Goal: Submit feedback/report problem

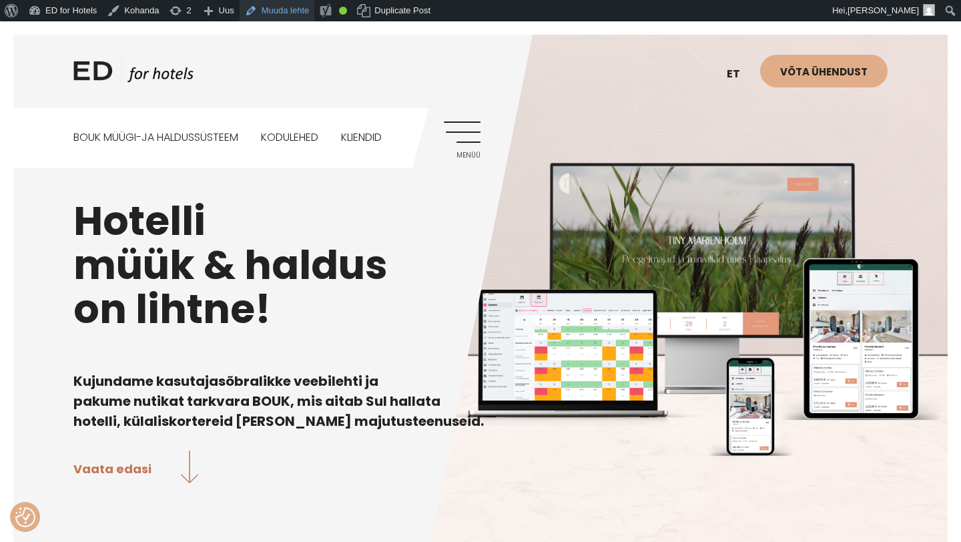
click at [284, 11] on link "Muuda lehte" at bounding box center [277, 10] width 75 height 21
click at [282, 11] on link "Muuda lehte" at bounding box center [277, 10] width 75 height 21
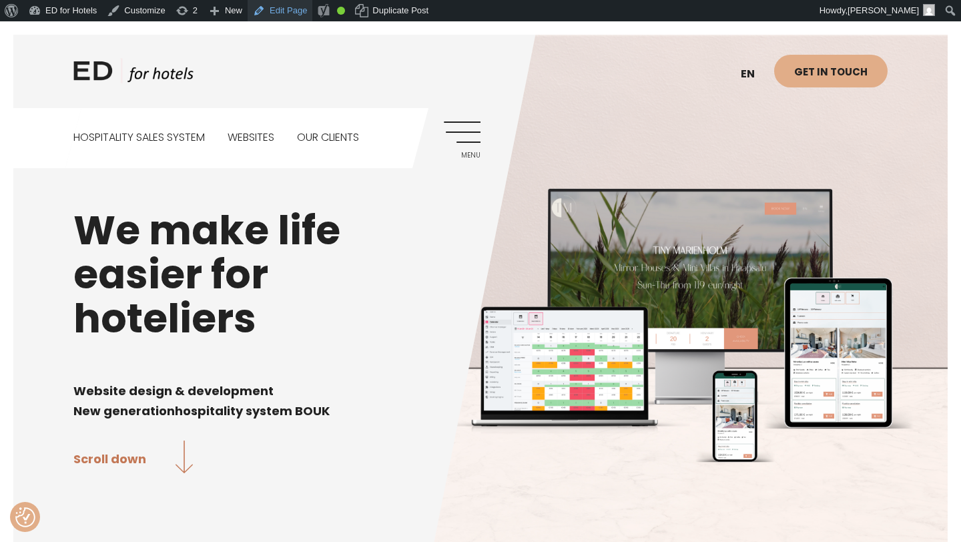
click at [299, 12] on link "Edit Page" at bounding box center [280, 10] width 65 height 21
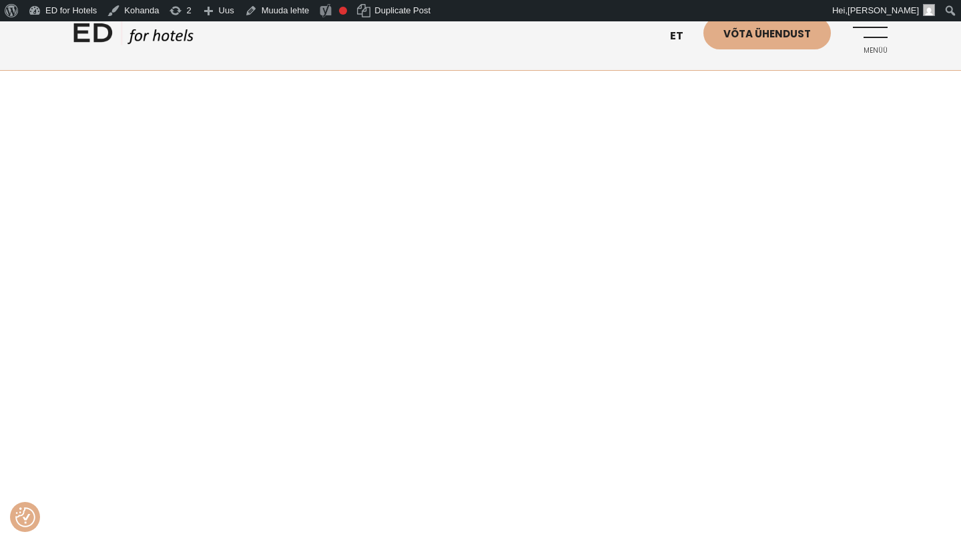
scroll to position [449, 0]
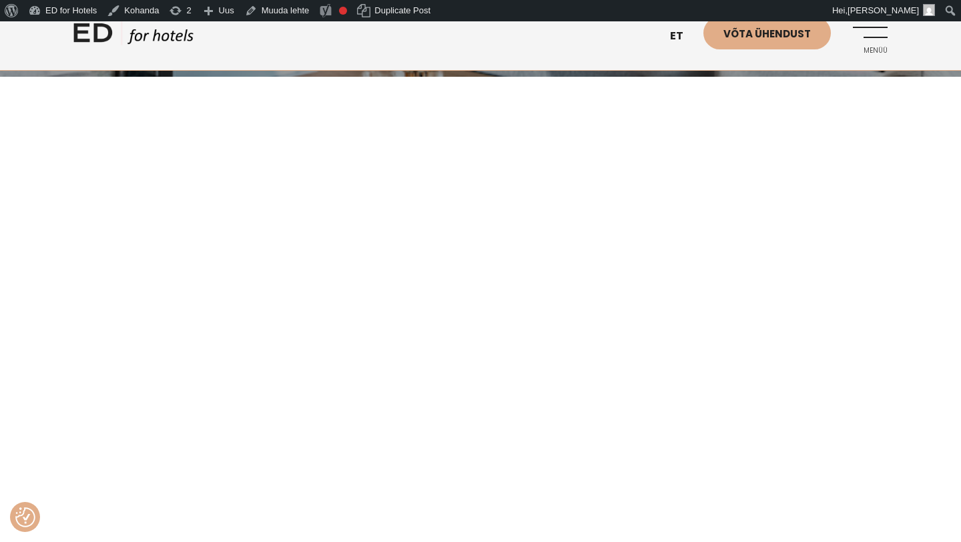
scroll to position [261, 0]
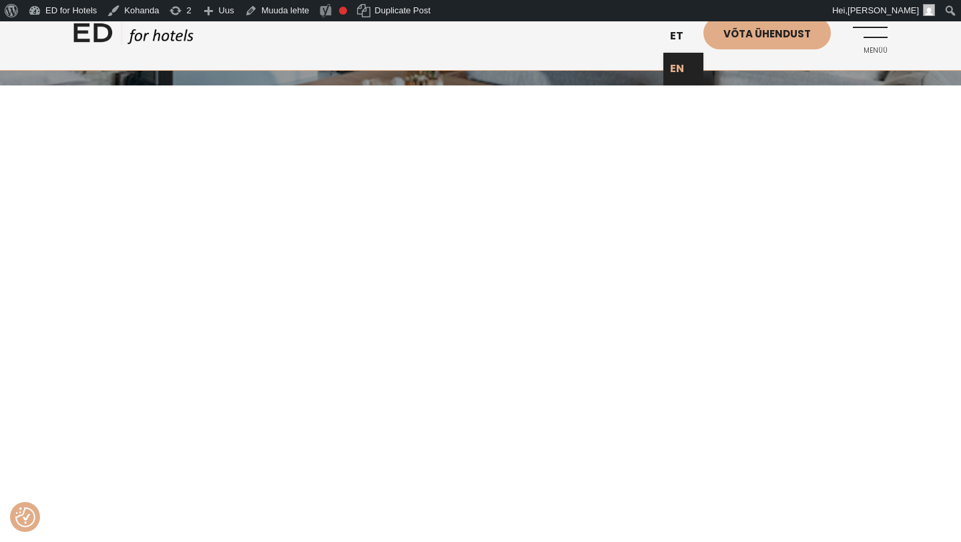
click at [680, 71] on link "EN" at bounding box center [684, 69] width 40 height 33
